Goal: Transaction & Acquisition: Purchase product/service

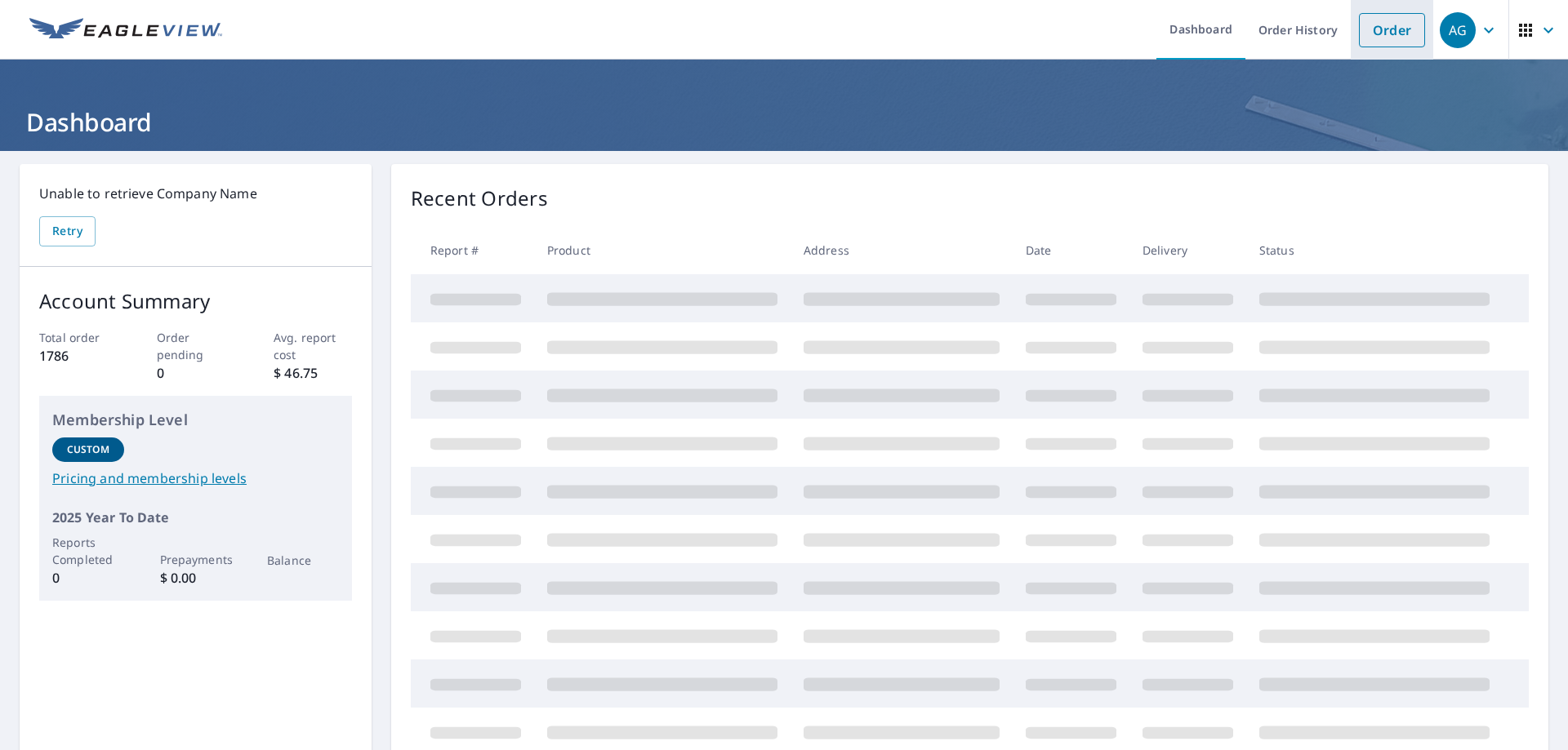
click at [1365, 31] on link "Order" at bounding box center [1391, 30] width 66 height 35
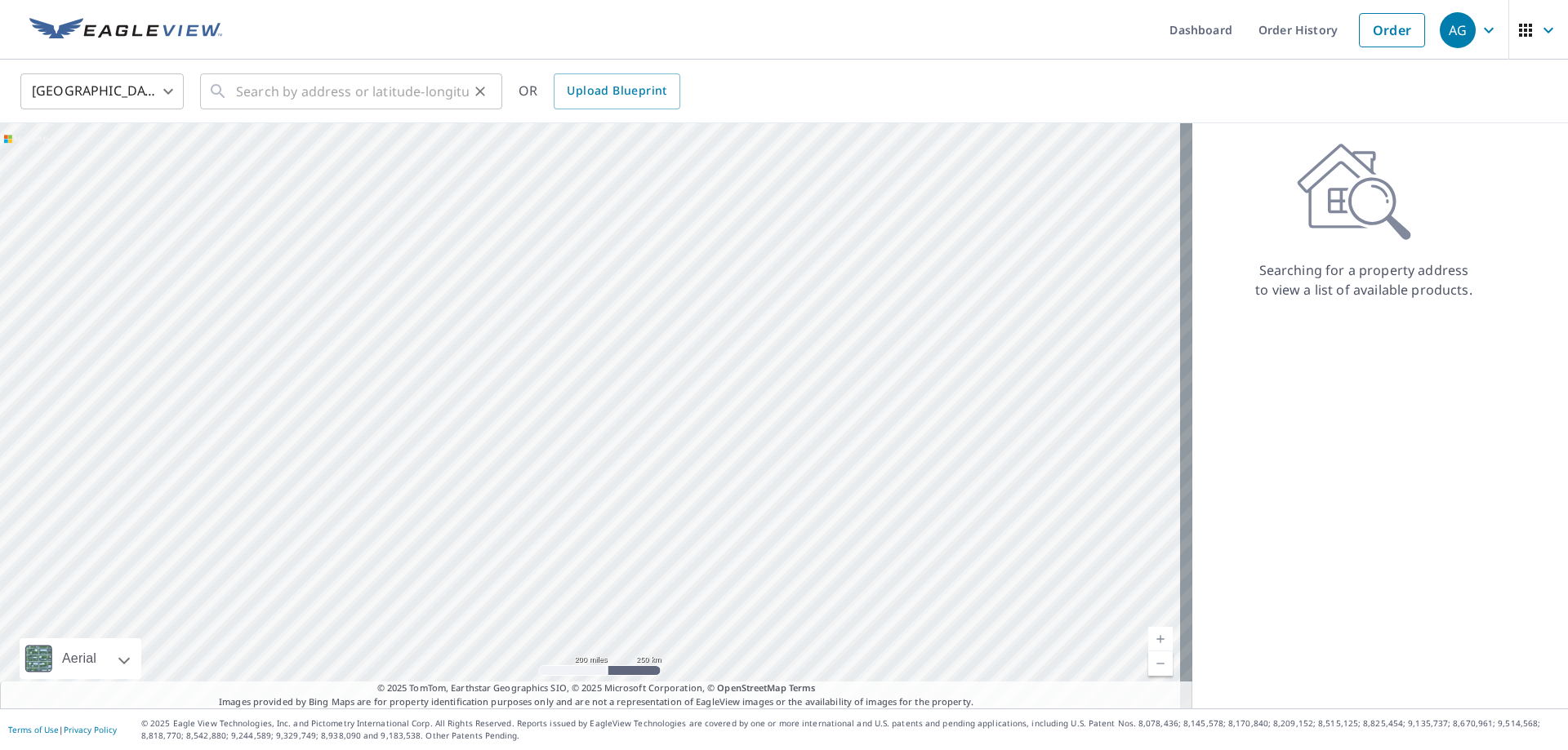
drag, startPoint x: 222, startPoint y: 91, endPoint x: 248, endPoint y: 93, distance: 26.1
click at [222, 91] on icon at bounding box center [218, 91] width 20 height 20
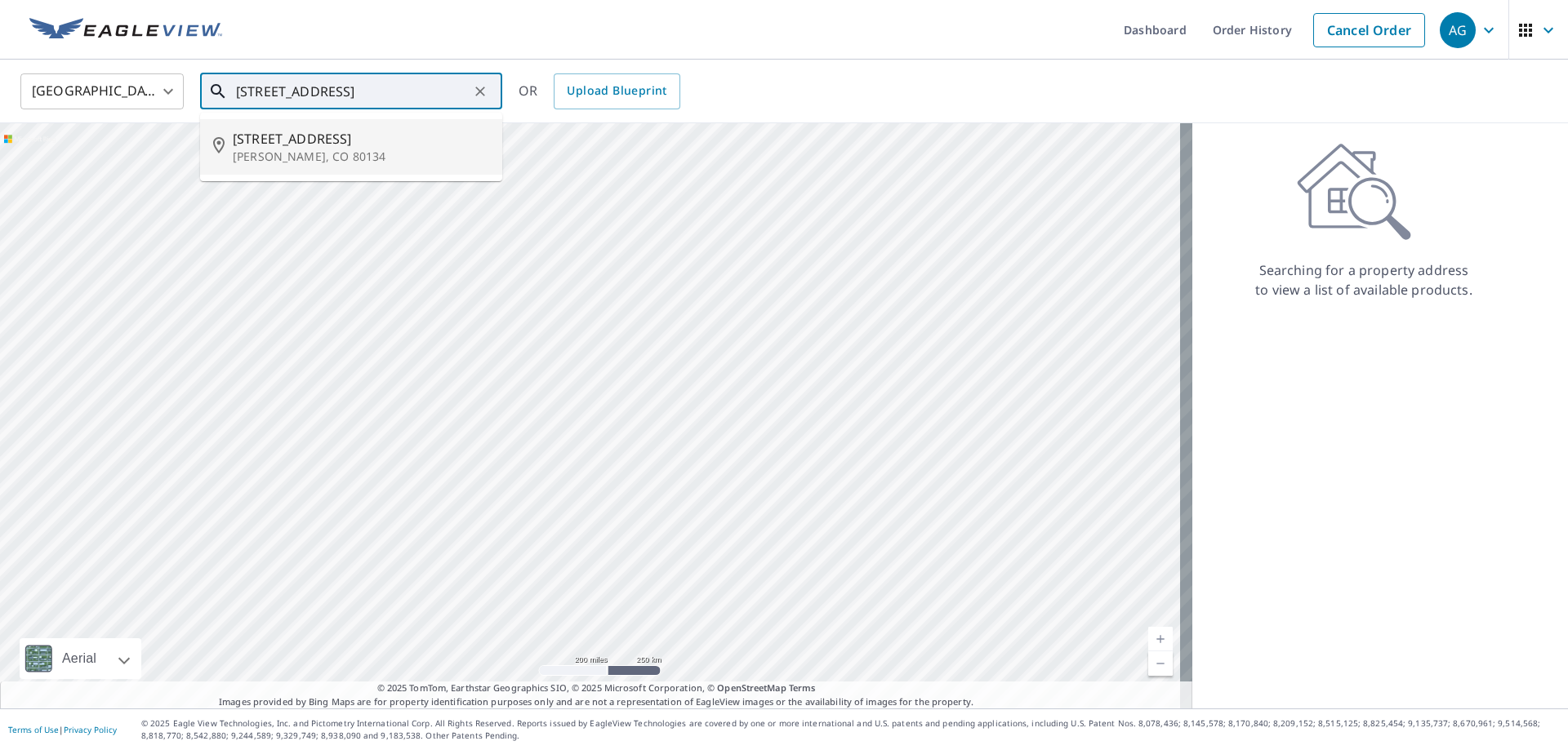
click at [293, 144] on span "[STREET_ADDRESS]" at bounding box center [361, 138] width 256 height 20
type input "[STREET_ADDRESS][PERSON_NAME]"
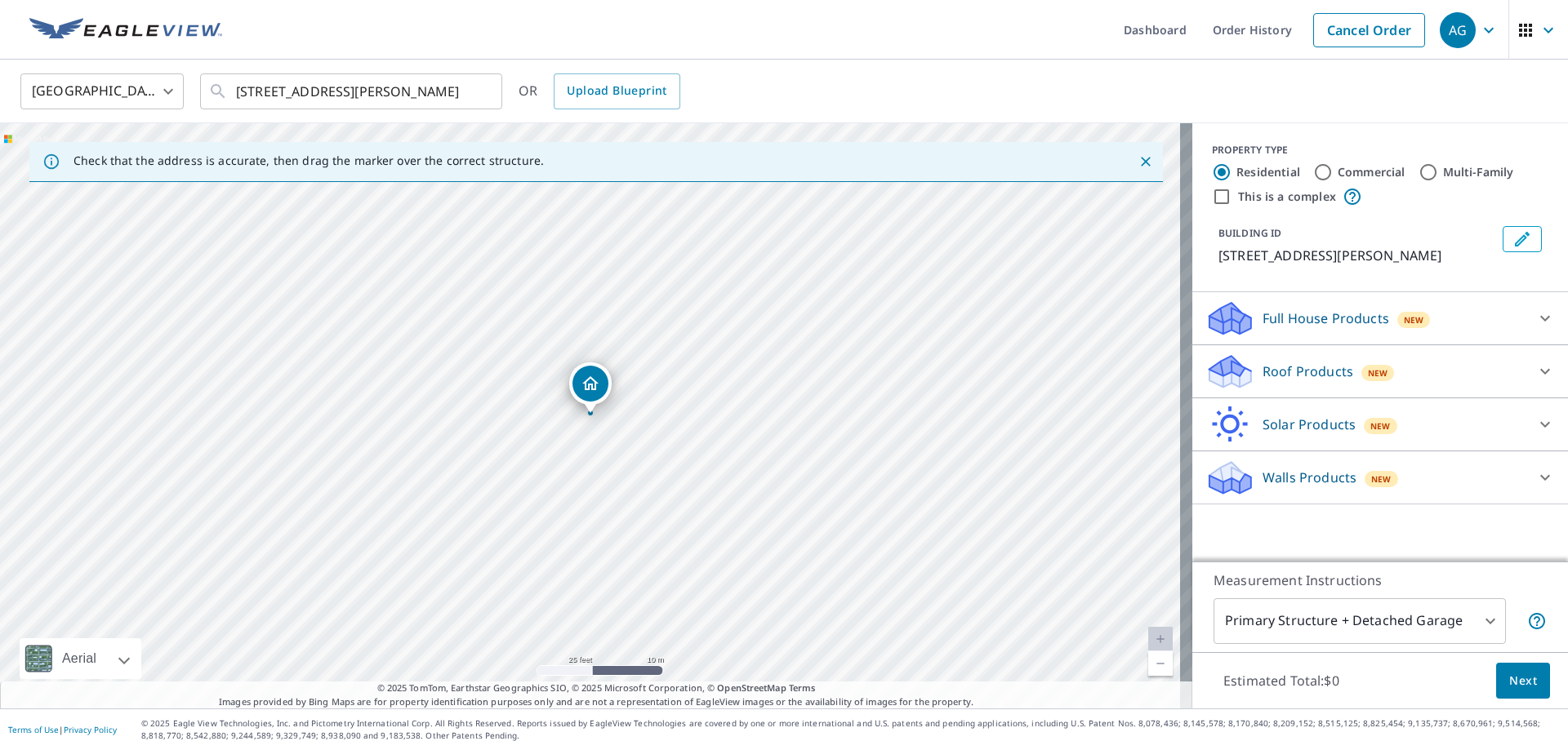
click at [1281, 378] on p "Roof Products" at bounding box center [1307, 371] width 91 height 20
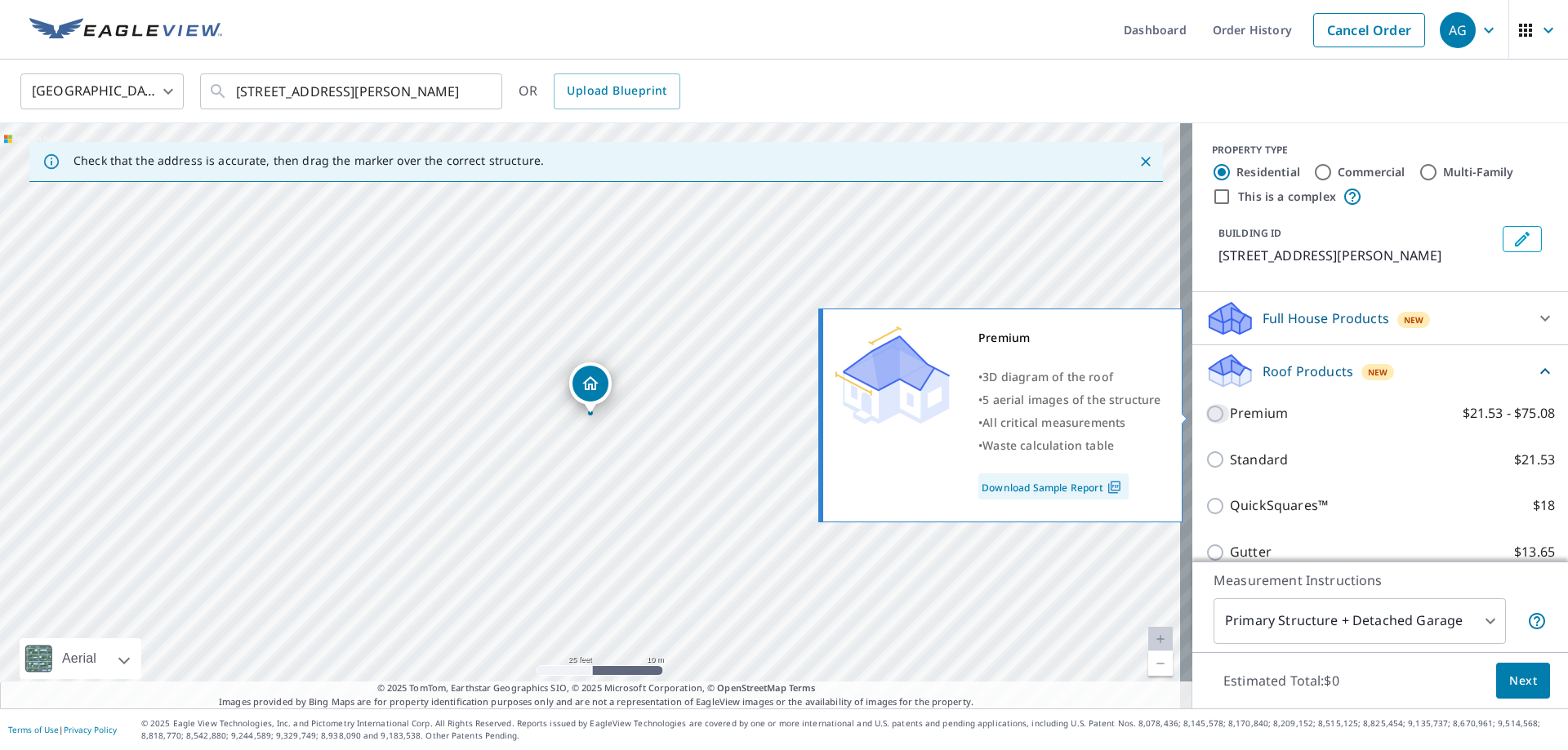
click at [1207, 417] on input "Premium $21.53 - $75.08" at bounding box center [1217, 413] width 24 height 20
checkbox input "true"
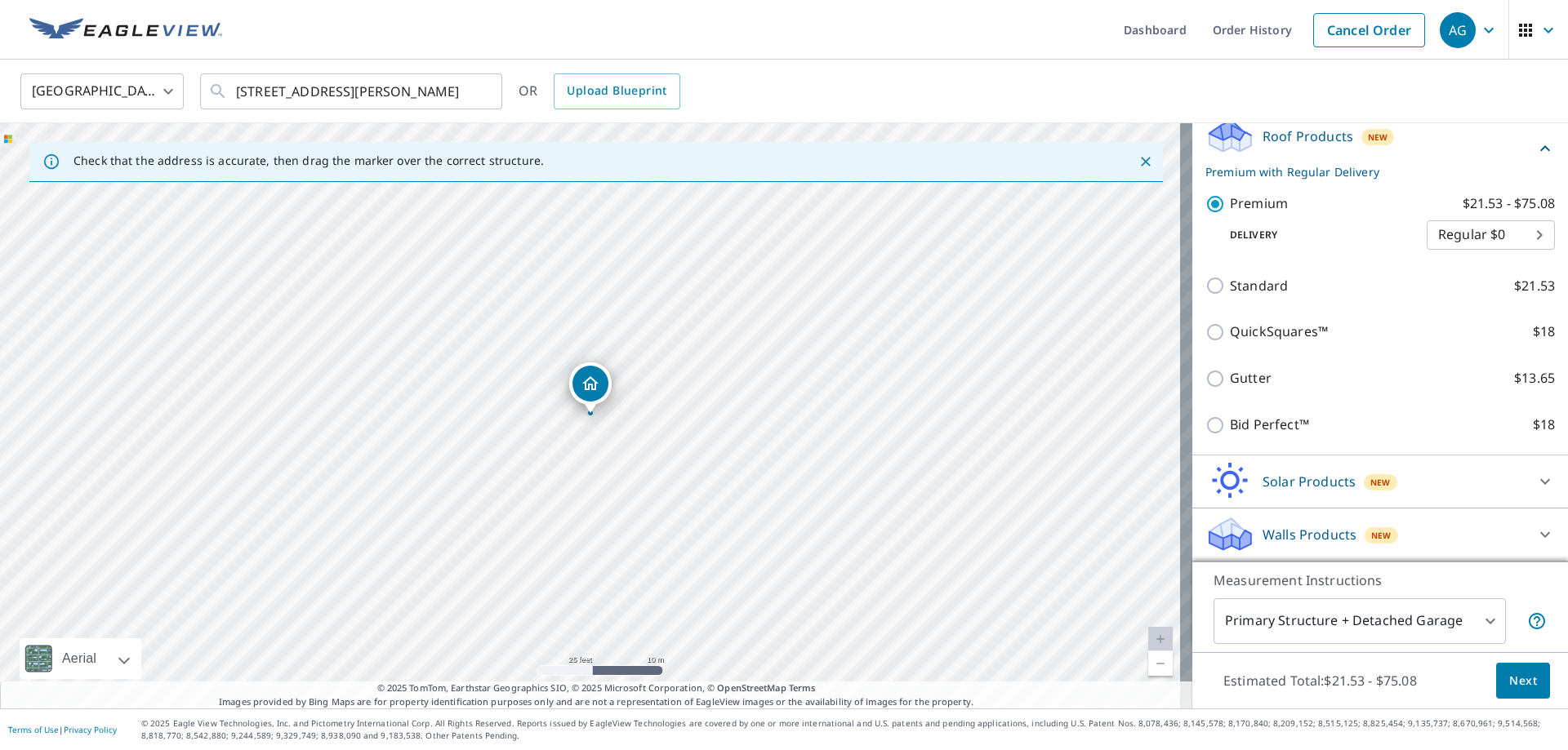
scroll to position [153, 0]
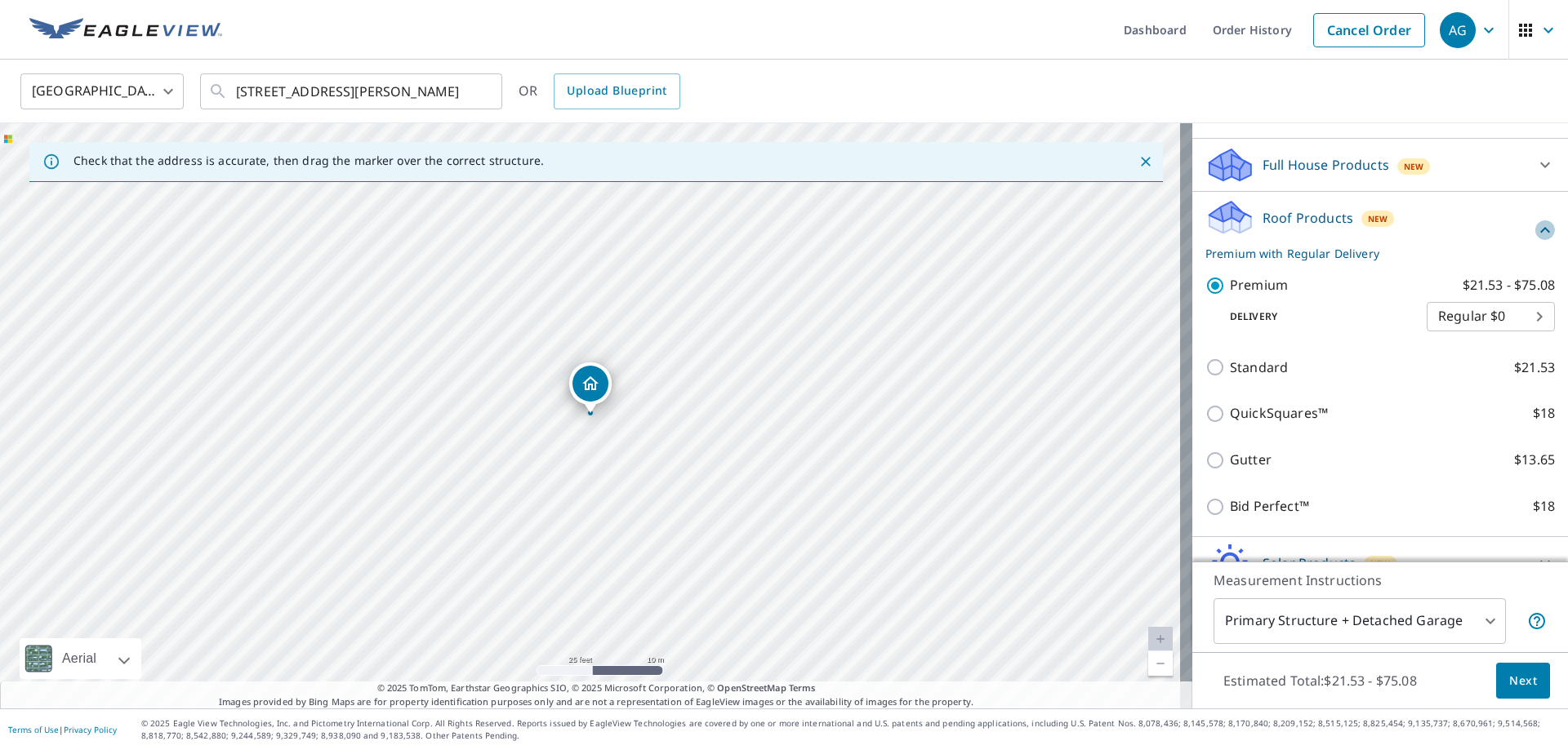
click at [1535, 229] on icon at bounding box center [1545, 230] width 20 height 20
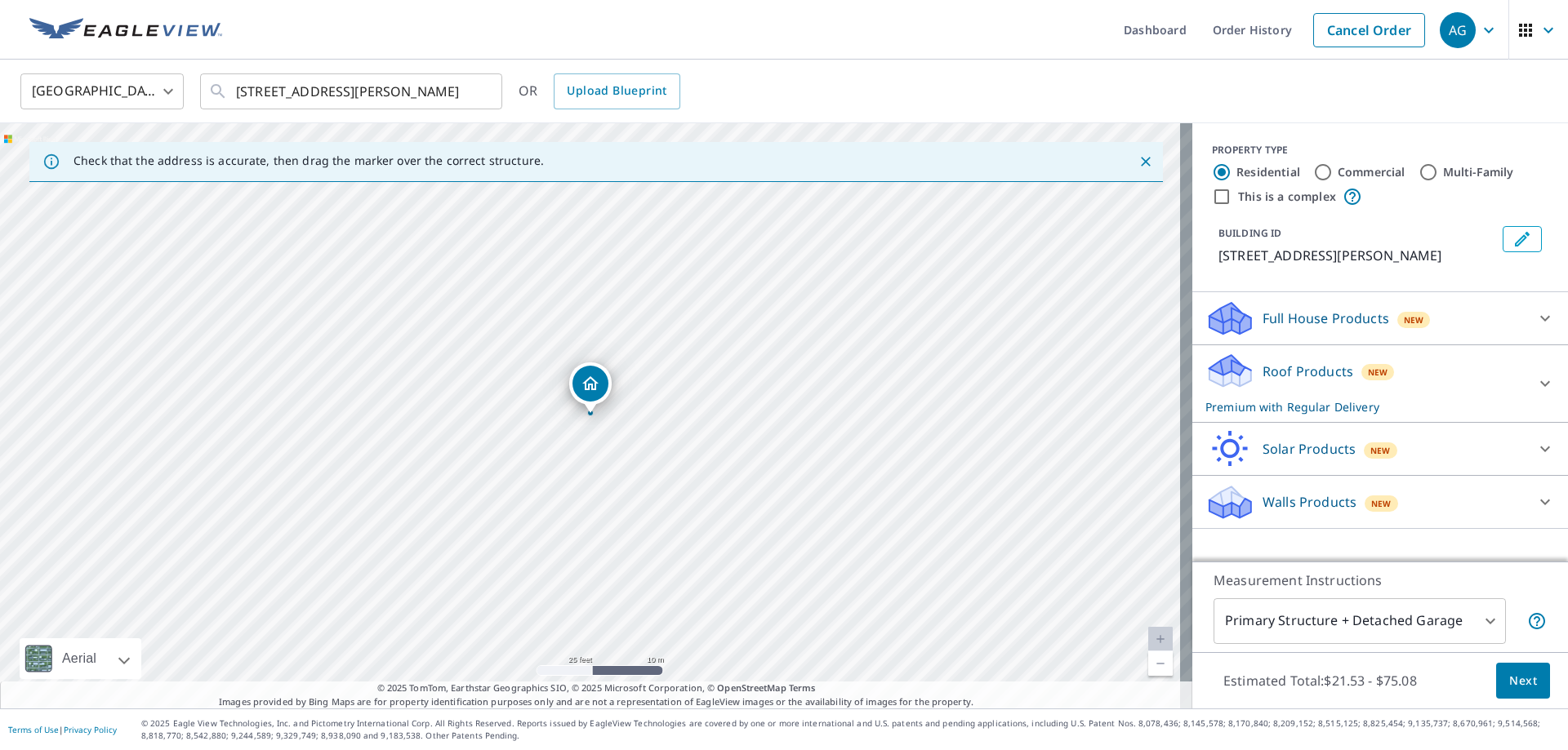
scroll to position [0, 0]
click at [1509, 683] on span "Next" at bounding box center [1523, 681] width 28 height 21
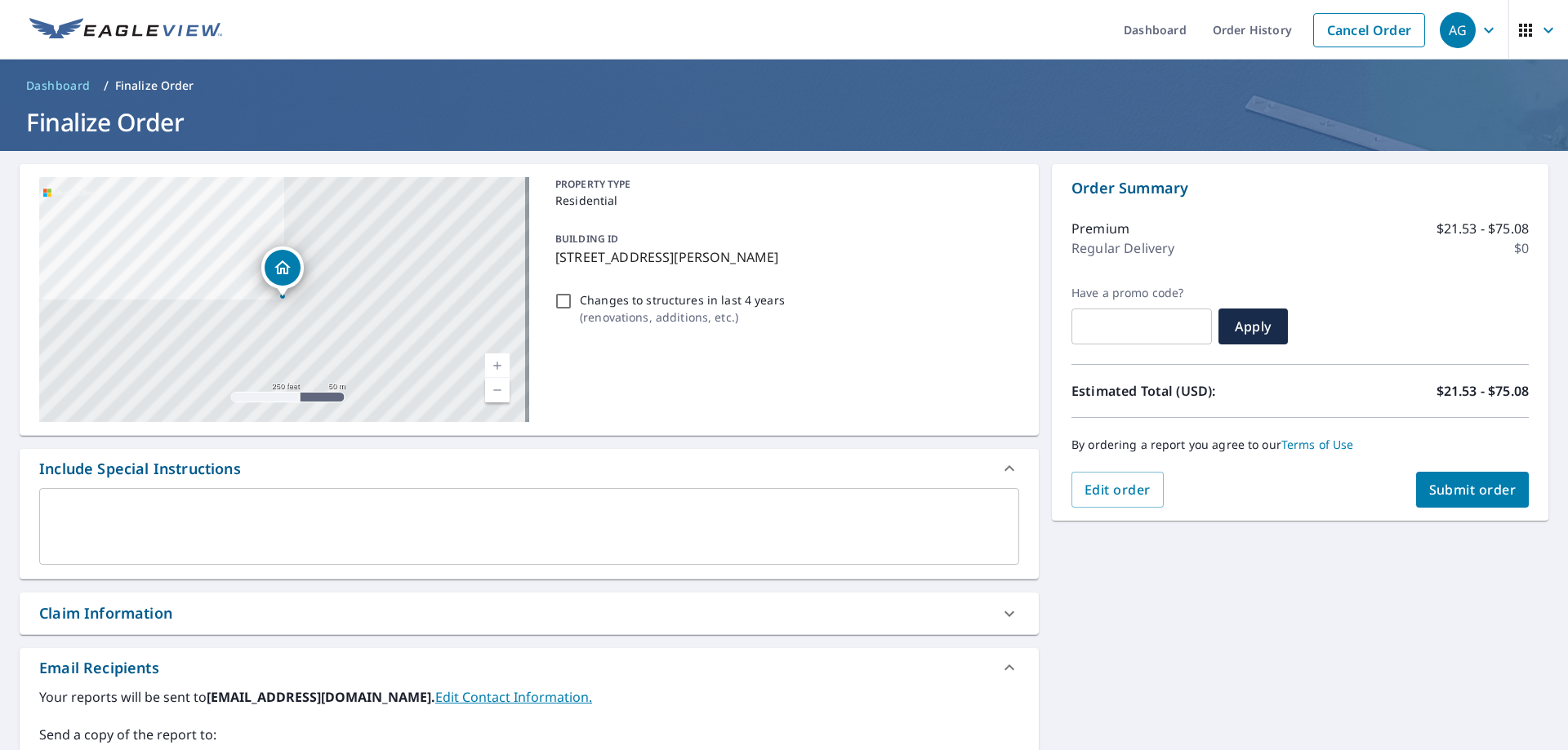
click at [1449, 487] on span "Submit order" at bounding box center [1472, 489] width 87 height 18
checkbox input "true"
